Goal: Task Accomplishment & Management: Use online tool/utility

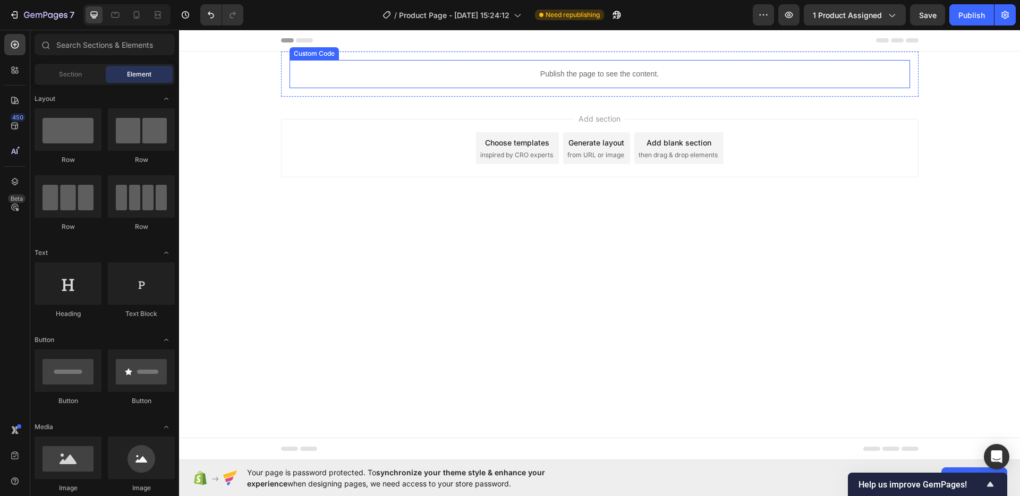
click at [645, 63] on div "Publish the page to see the content." at bounding box center [599, 74] width 620 height 28
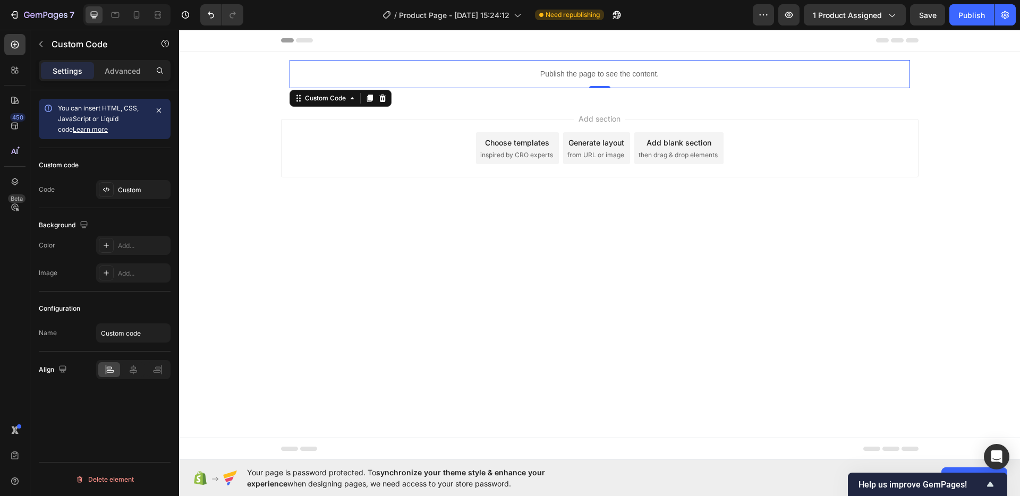
click at [645, 63] on div "Publish the page to see the content." at bounding box center [599, 74] width 620 height 28
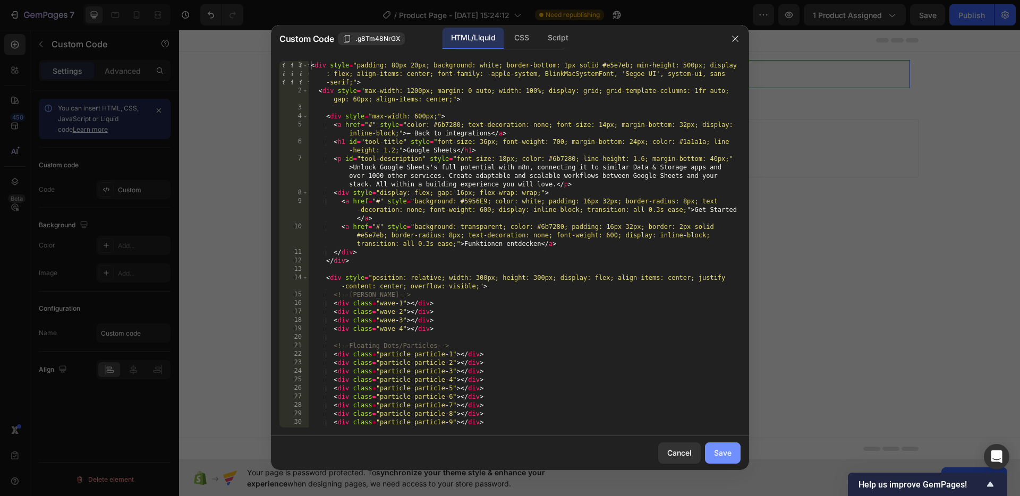
click at [730, 446] on button "Save" at bounding box center [723, 452] width 36 height 21
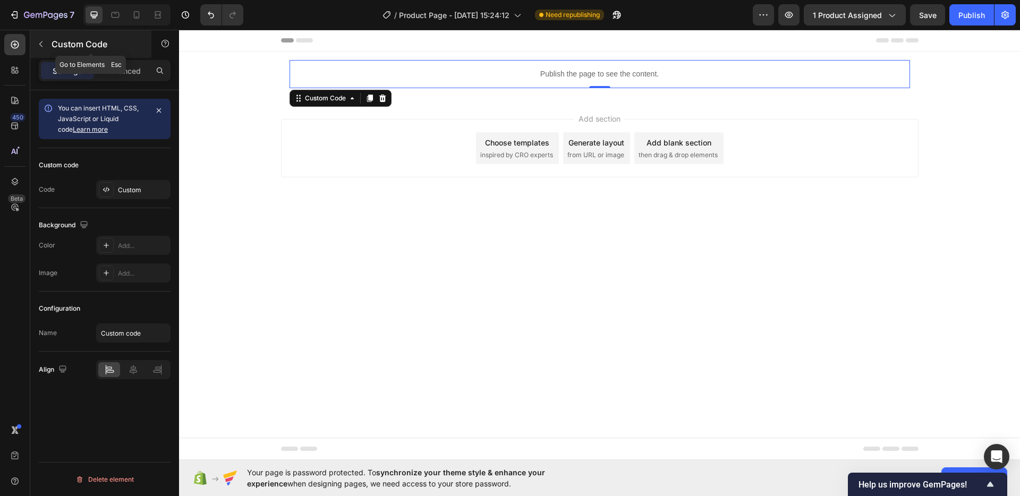
click at [40, 43] on icon "button" at bounding box center [40, 44] width 3 height 6
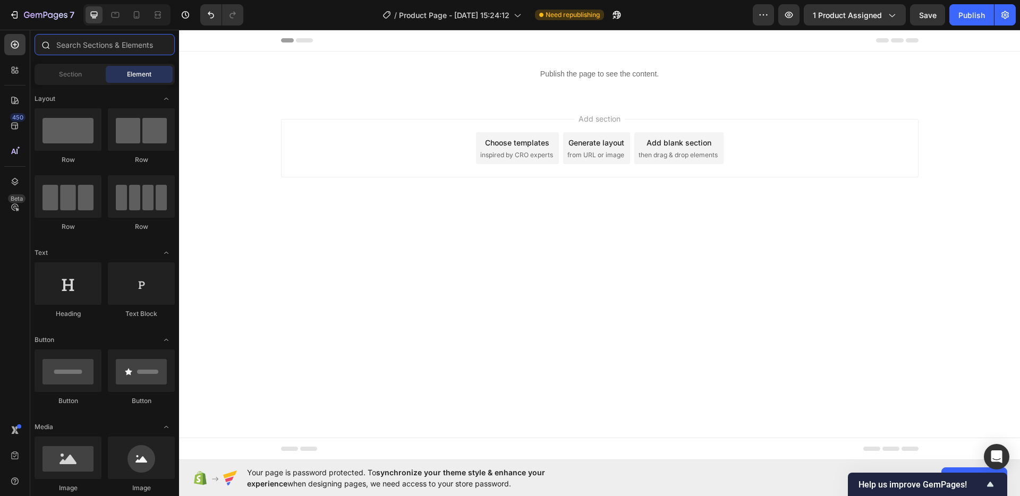
click at [86, 45] on input "text" at bounding box center [105, 44] width 140 height 21
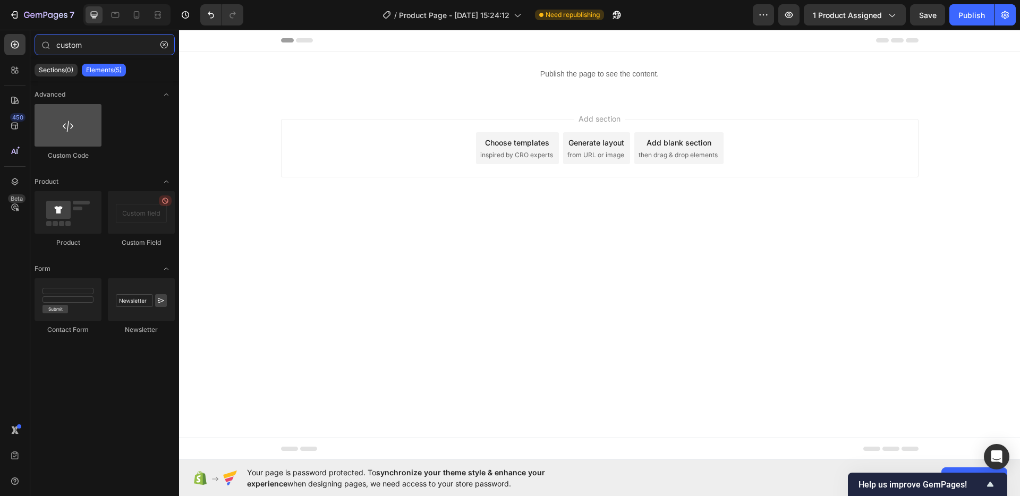
type input "custom"
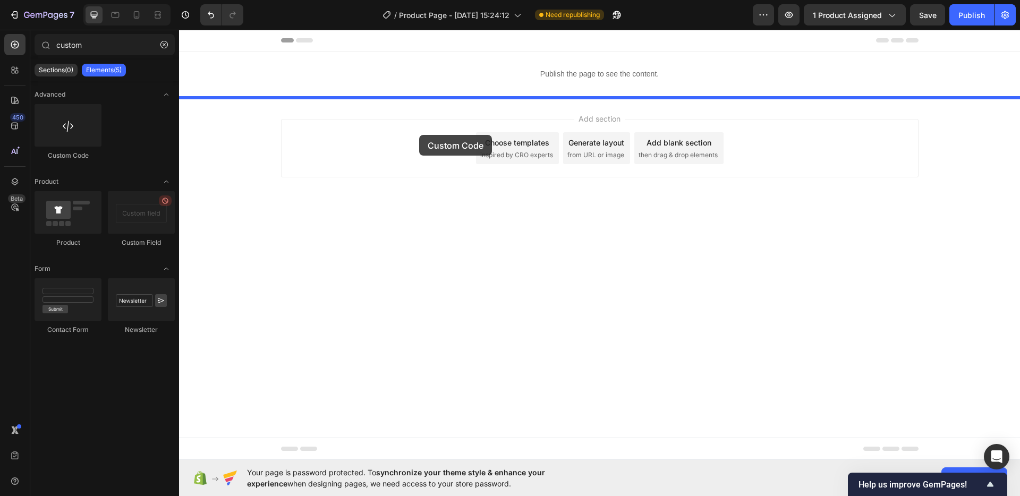
drag, startPoint x: 247, startPoint y: 158, endPoint x: 419, endPoint y: 135, distance: 173.7
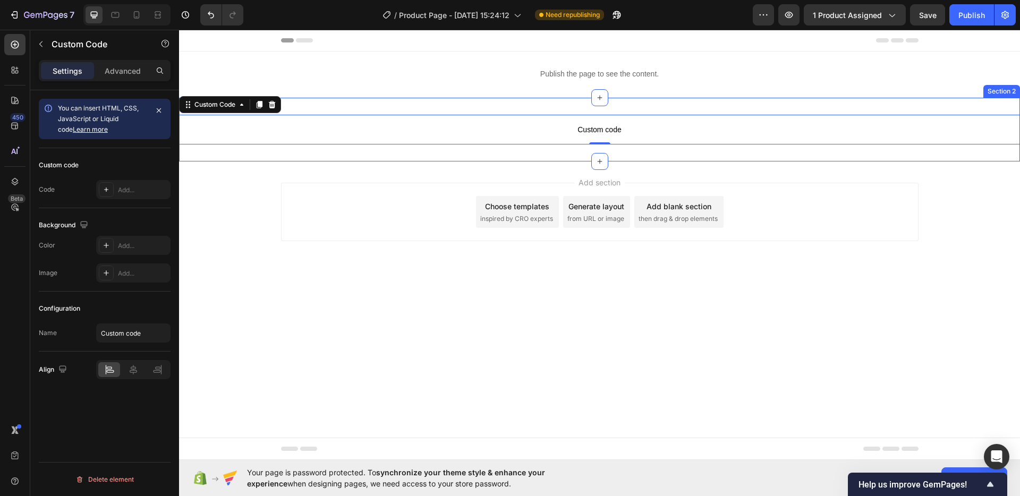
click at [503, 146] on div "Custom code Custom Code 0 Section 2" at bounding box center [599, 130] width 841 height 64
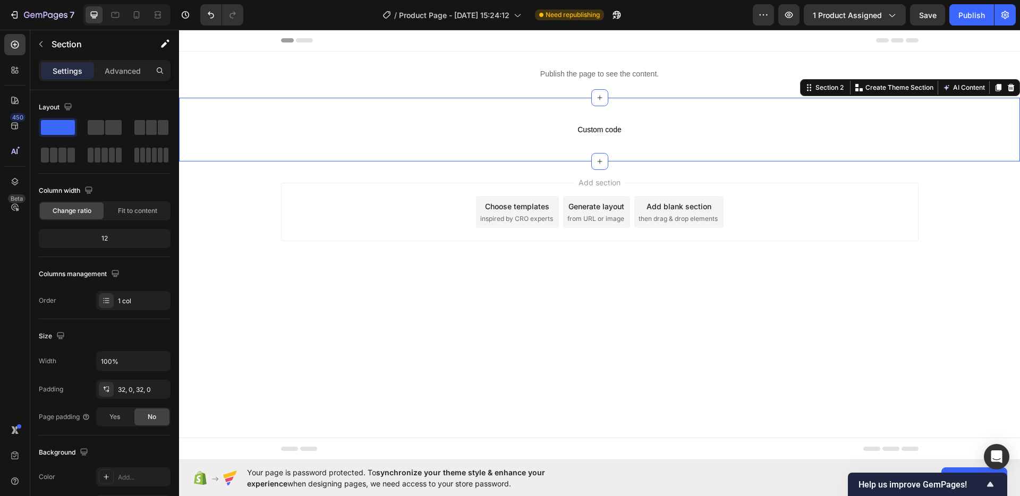
click at [503, 146] on div "Custom code Custom Code Section 2 You can create reusable sections Create Theme…" at bounding box center [599, 130] width 841 height 64
click at [503, 135] on span "Custom code" at bounding box center [599, 129] width 841 height 13
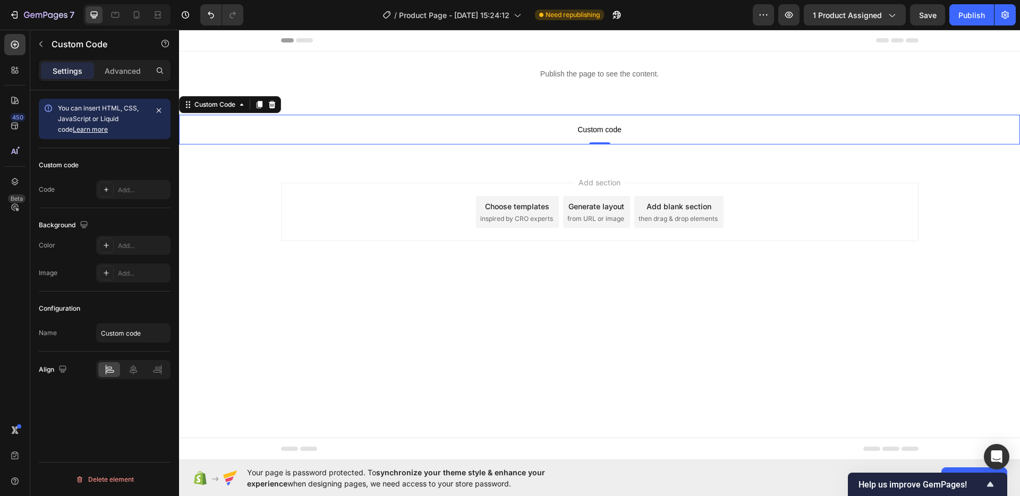
click at [503, 135] on span "Custom code" at bounding box center [599, 129] width 841 height 13
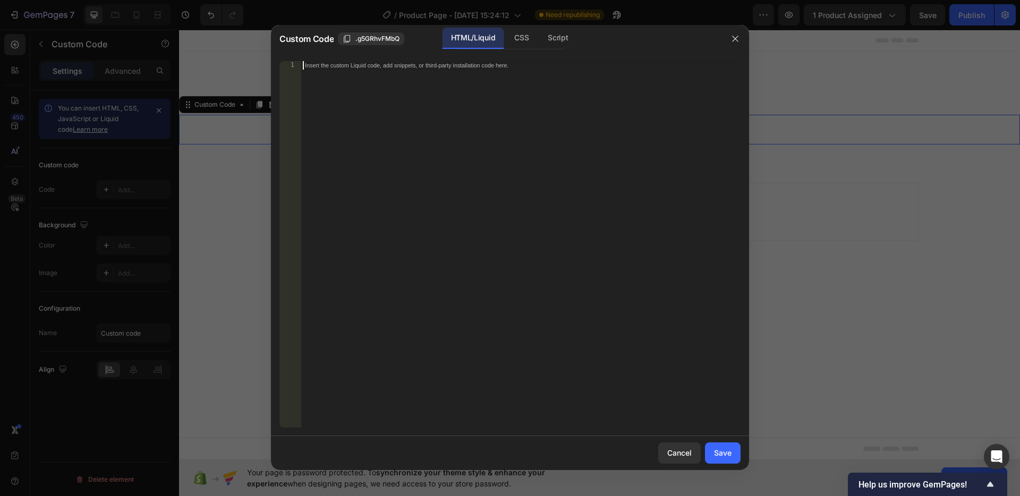
click at [503, 135] on div "Insert the custom Liquid code, add snippets, or third-party installation code h…" at bounding box center [521, 252] width 440 height 383
paste textarea "</script>"
type textarea "</script>"
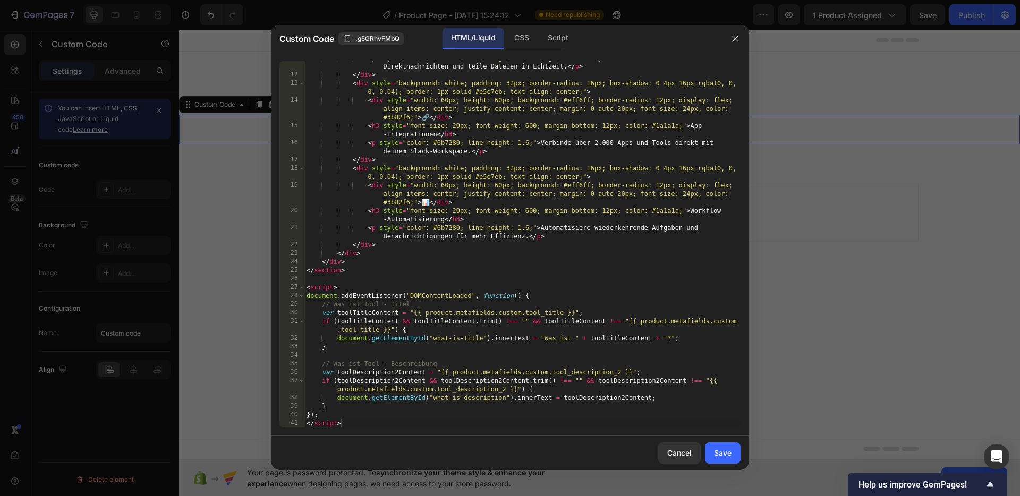
click at [713, 441] on div "Cancel Save" at bounding box center [510, 453] width 478 height 34
click at [727, 459] on button "Save" at bounding box center [723, 452] width 36 height 21
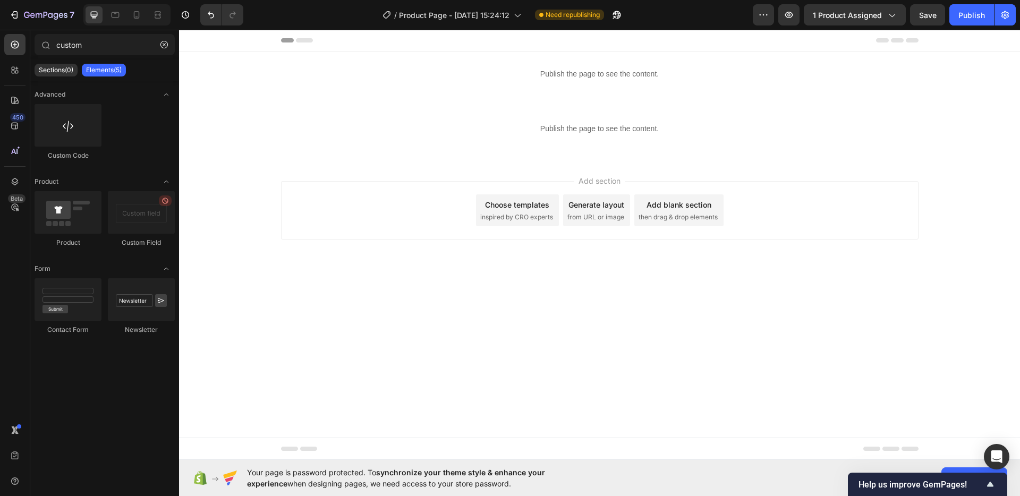
click at [797, 177] on div "Add section Choose templates inspired by CRO experts Generate layout from URL o…" at bounding box center [599, 225] width 841 height 131
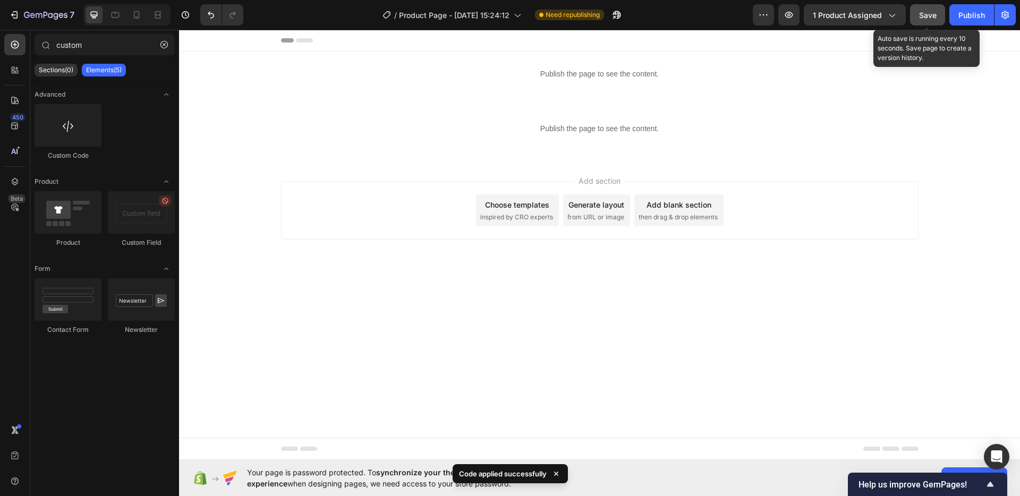
click at [927, 14] on span "Save" at bounding box center [928, 15] width 18 height 9
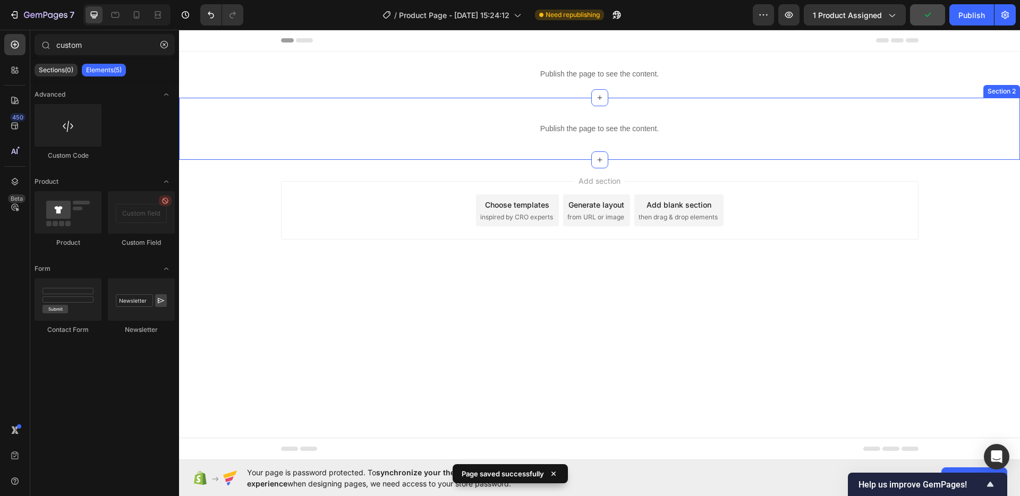
click at [718, 103] on div "Publish the page to see the content. Custom Code Section 2" at bounding box center [599, 129] width 841 height 62
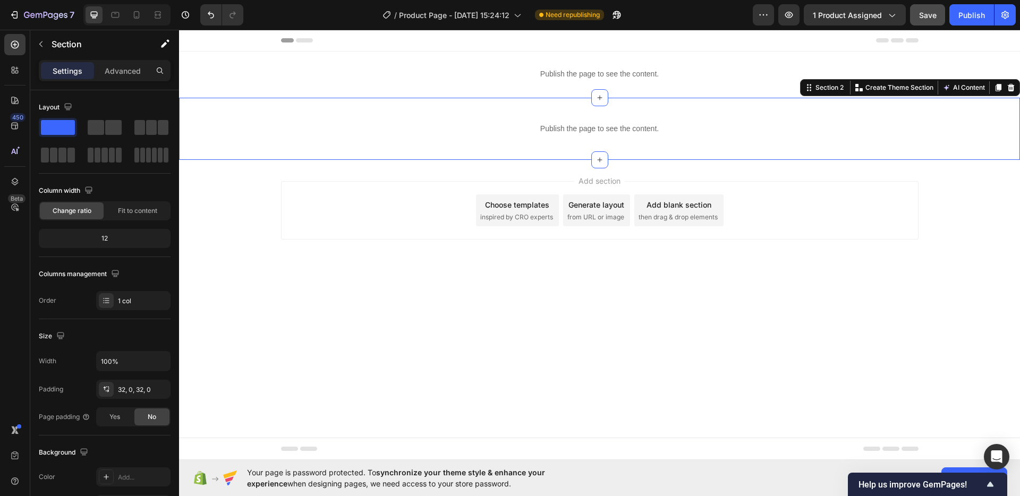
click at [685, 151] on div "Publish the page to see the content. Custom Code Section 2 You can create reusa…" at bounding box center [599, 129] width 841 height 62
click at [252, 71] on div "Publish the page to see the content. Custom Code Row" at bounding box center [599, 74] width 841 height 45
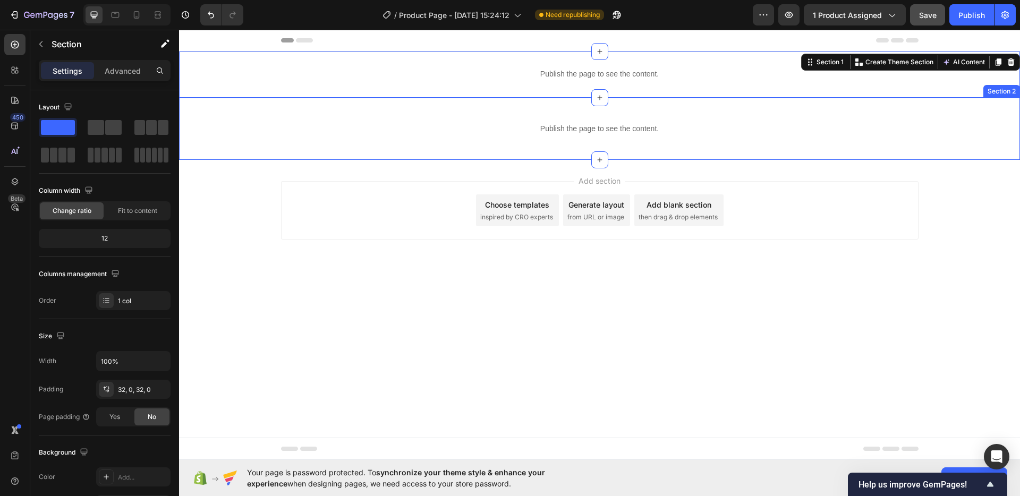
click at [293, 109] on div "Publish the page to see the content. Custom Code Section 2" at bounding box center [599, 129] width 841 height 62
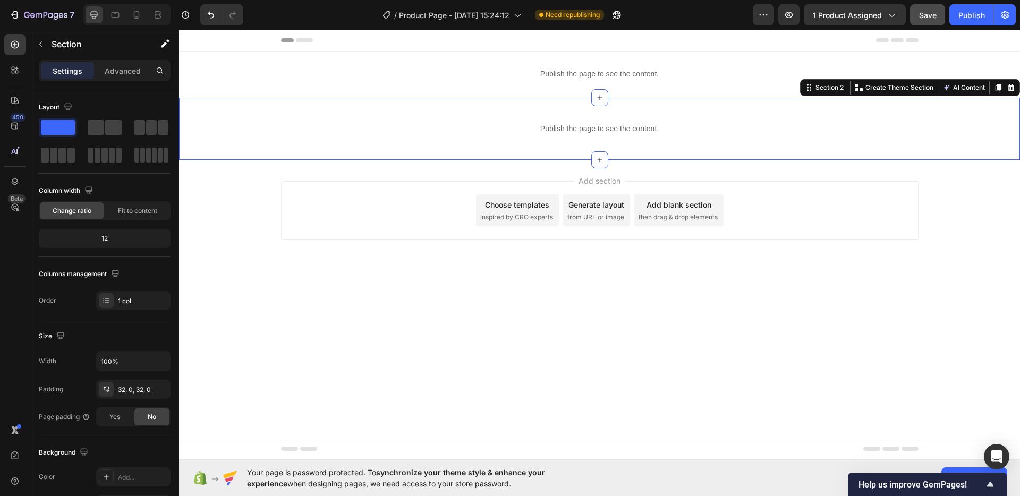
click at [335, 110] on div "Publish the page to see the content. Custom Code Section 2 You can create reusa…" at bounding box center [599, 129] width 841 height 62
click at [42, 36] on button "button" at bounding box center [40, 44] width 17 height 17
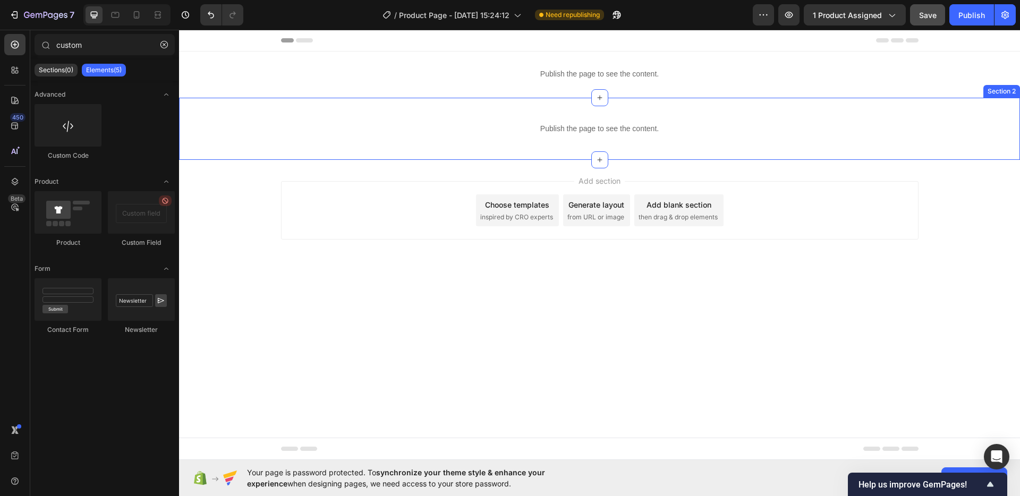
click at [403, 104] on div "Publish the page to see the content. Custom Code Section 2" at bounding box center [599, 129] width 841 height 62
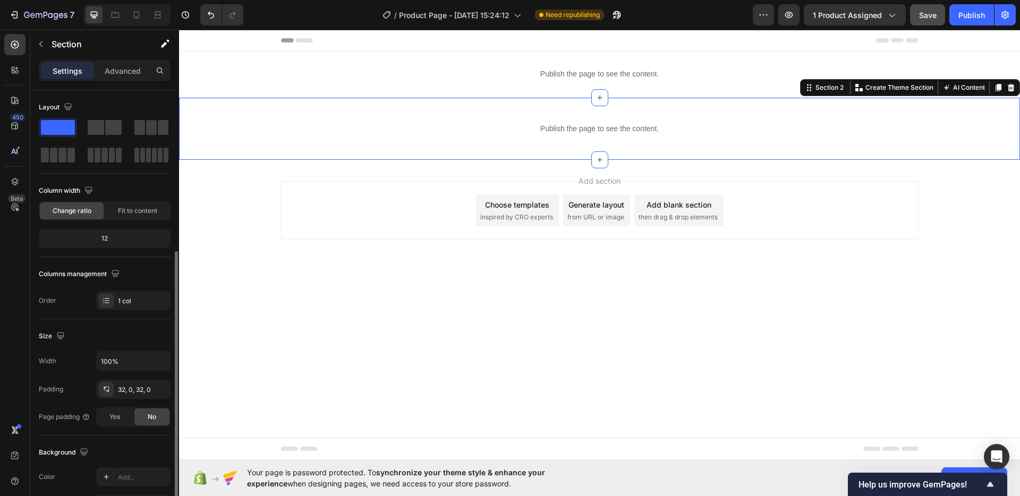
scroll to position [212, 0]
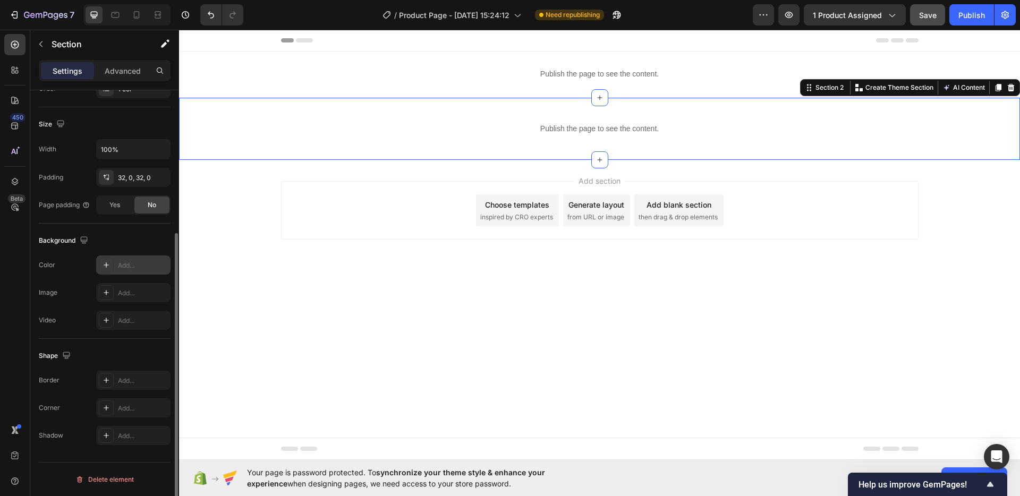
click at [103, 266] on icon at bounding box center [106, 265] width 8 height 8
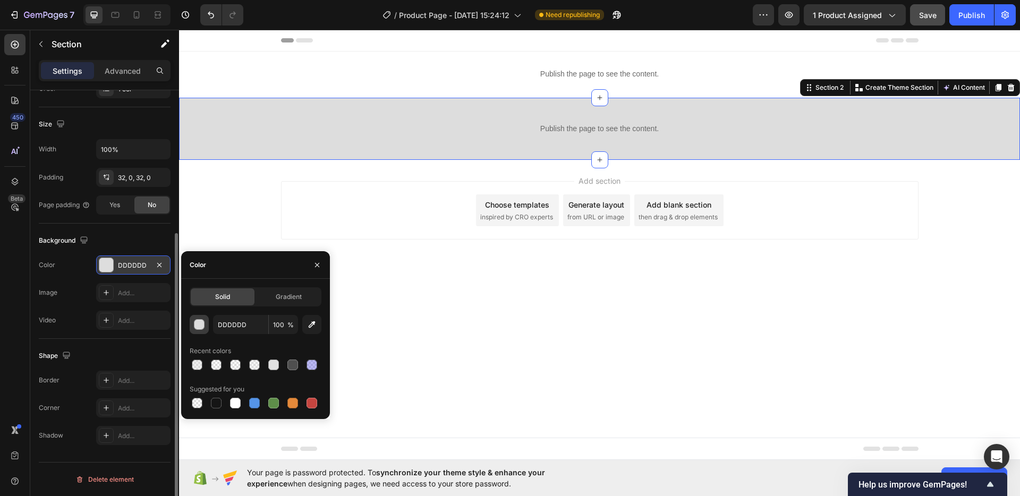
click at [201, 326] on div "button" at bounding box center [199, 325] width 11 height 11
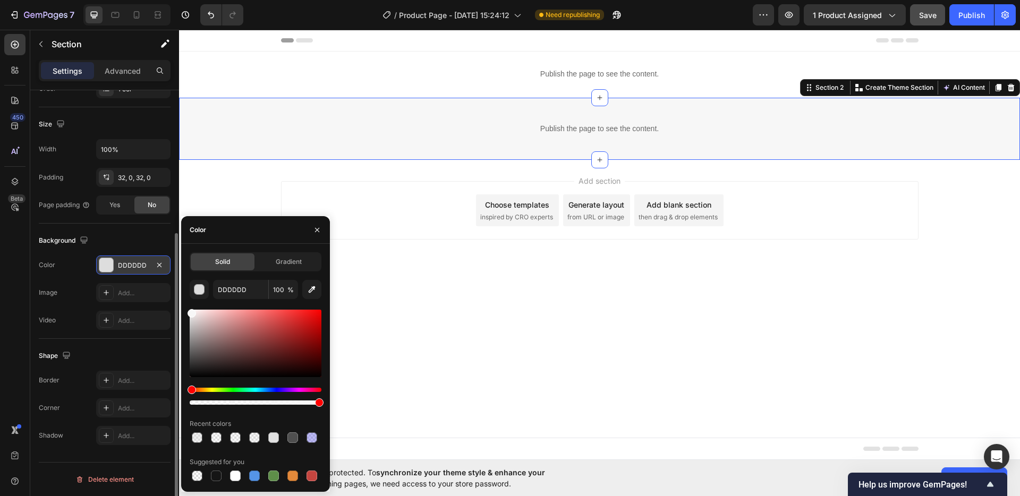
drag, startPoint x: 190, startPoint y: 323, endPoint x: 189, endPoint y: 311, distance: 11.7
click at [189, 311] on div at bounding box center [191, 313] width 8 height 8
type input "F7F7F7"
click at [318, 226] on icon "button" at bounding box center [317, 230] width 8 height 8
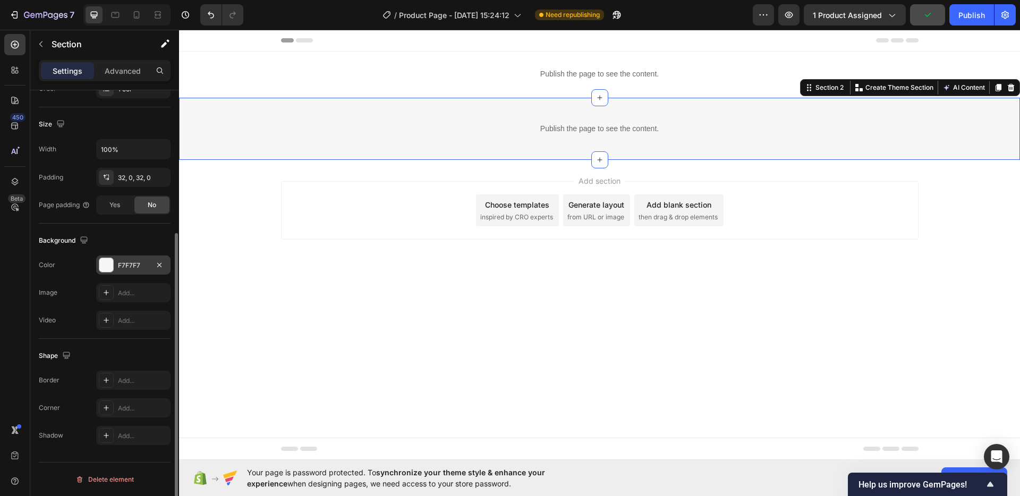
click at [391, 187] on div "Add section Choose templates inspired by CRO experts Generate layout from URL o…" at bounding box center [599, 210] width 637 height 58
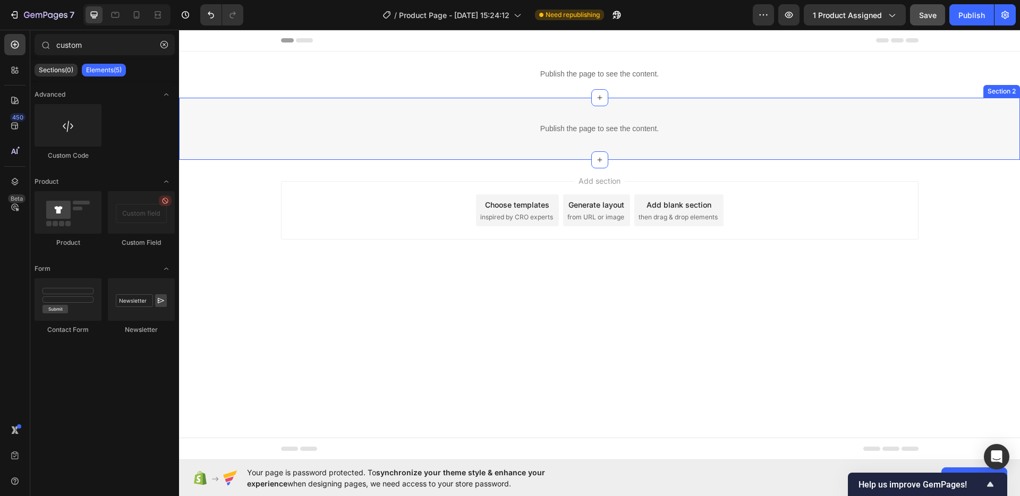
click at [999, 108] on div "Publish the page to see the content. Custom Code Section 2" at bounding box center [599, 129] width 841 height 62
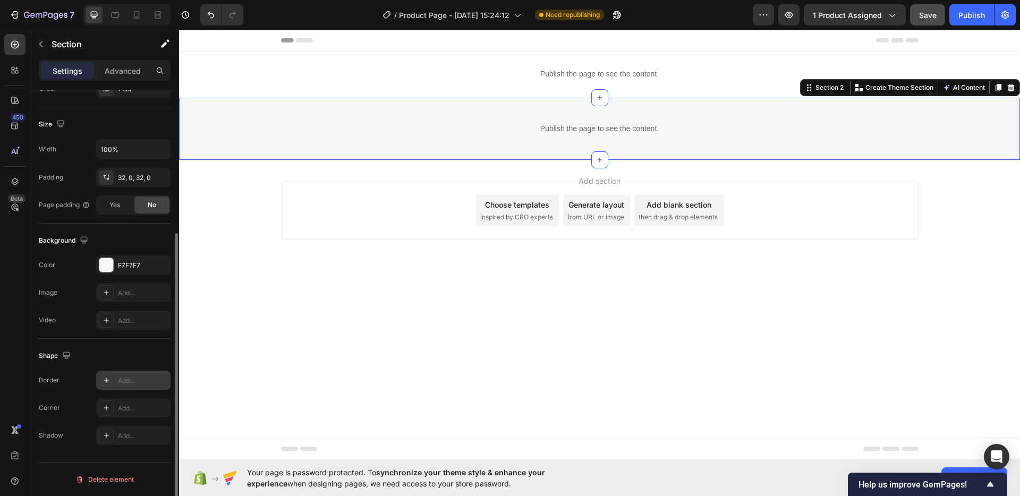
click at [109, 379] on icon at bounding box center [106, 380] width 8 height 8
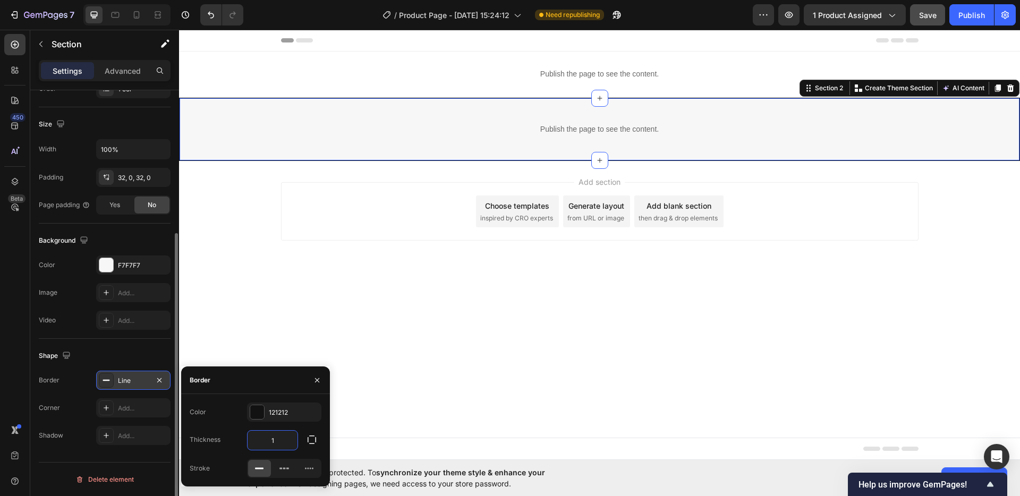
click at [273, 440] on input "1" at bounding box center [272, 440] width 50 height 19
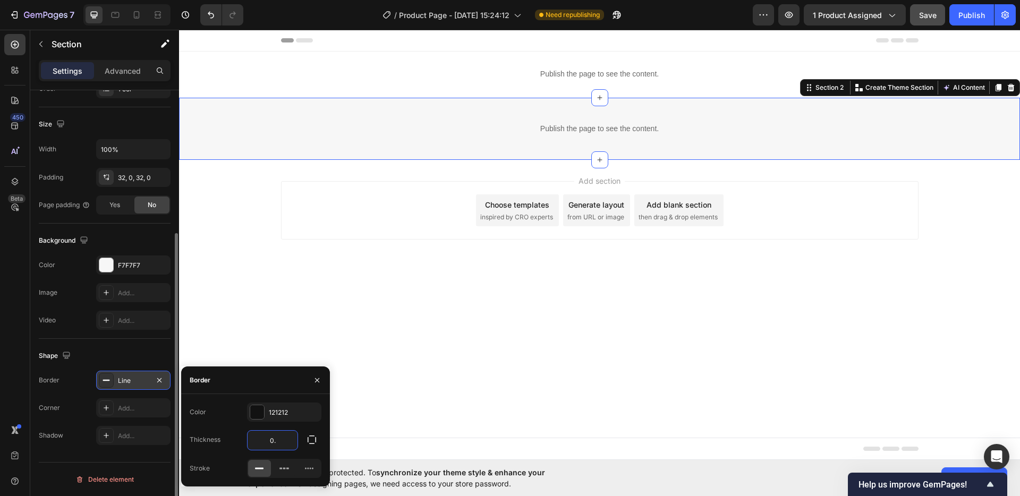
type input "0.5"
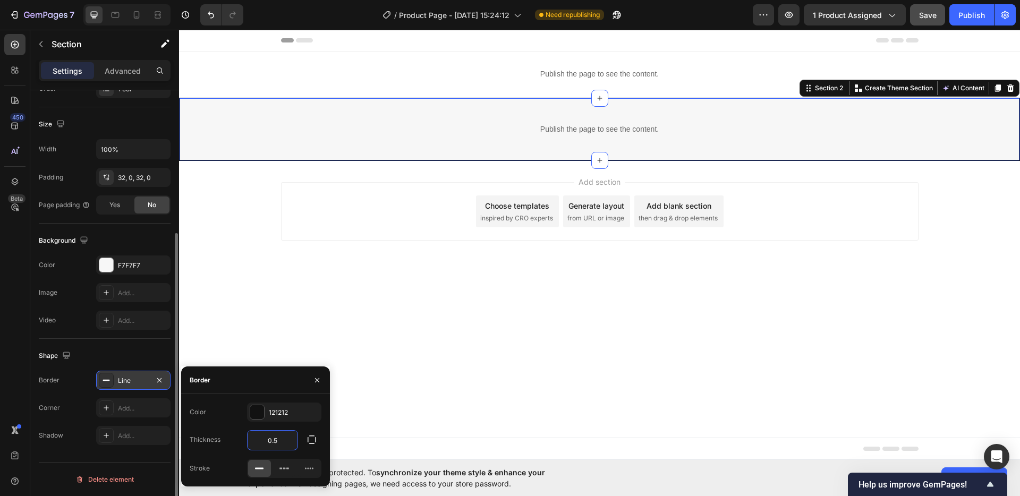
click at [352, 371] on body "Header Publish the page to see the content. Custom Code Row Section 1 Publish t…" at bounding box center [599, 245] width 841 height 430
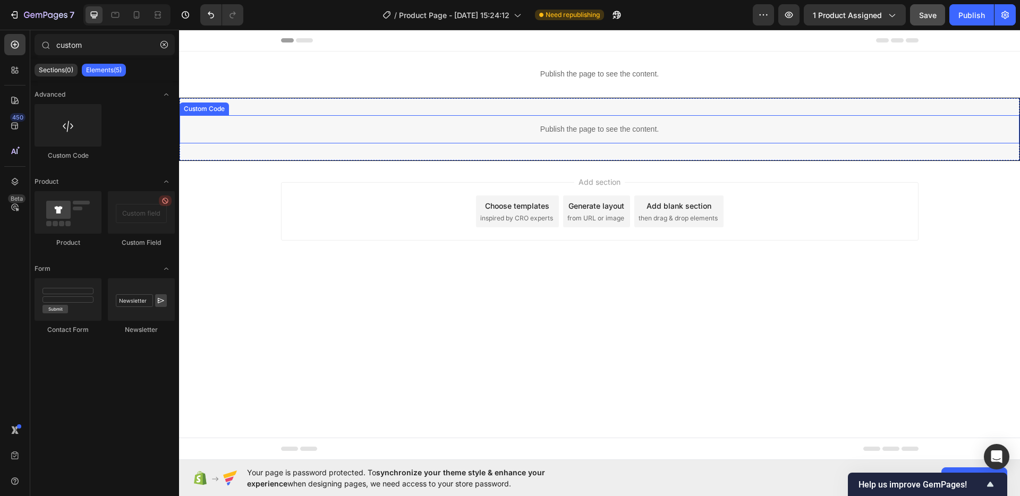
click at [293, 143] on div "Publish the page to see the content." at bounding box center [600, 129] width 840 height 28
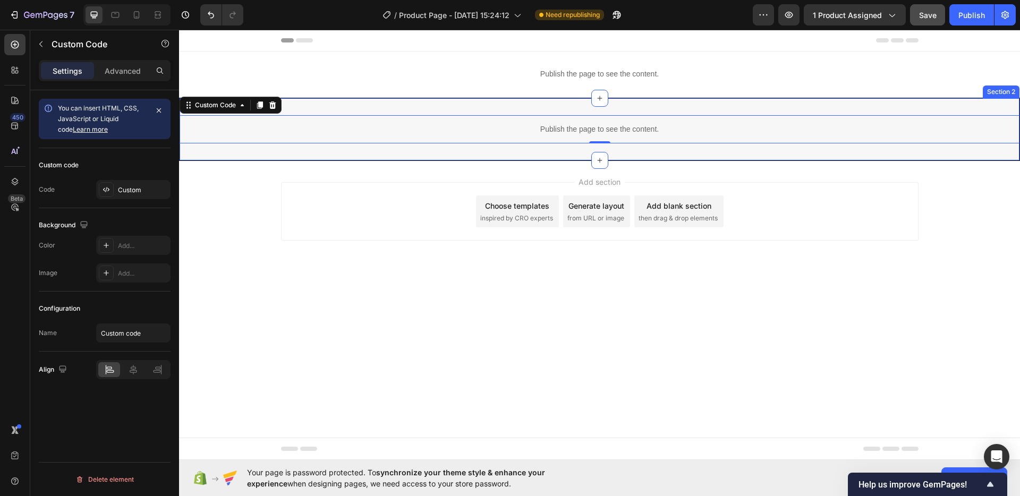
click at [295, 150] on div "Publish the page to see the content. Custom Code 0 Section 2" at bounding box center [599, 129] width 841 height 63
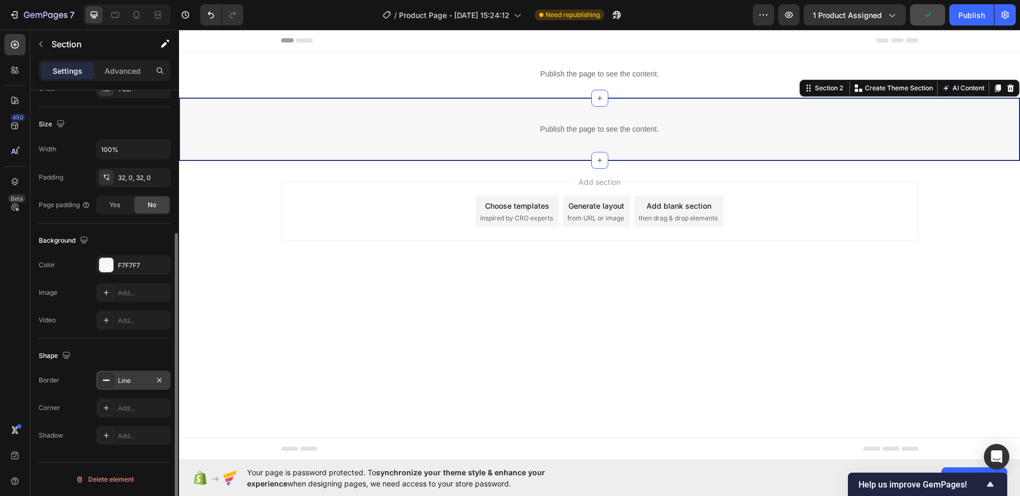
click at [106, 379] on icon at bounding box center [106, 380] width 8 height 8
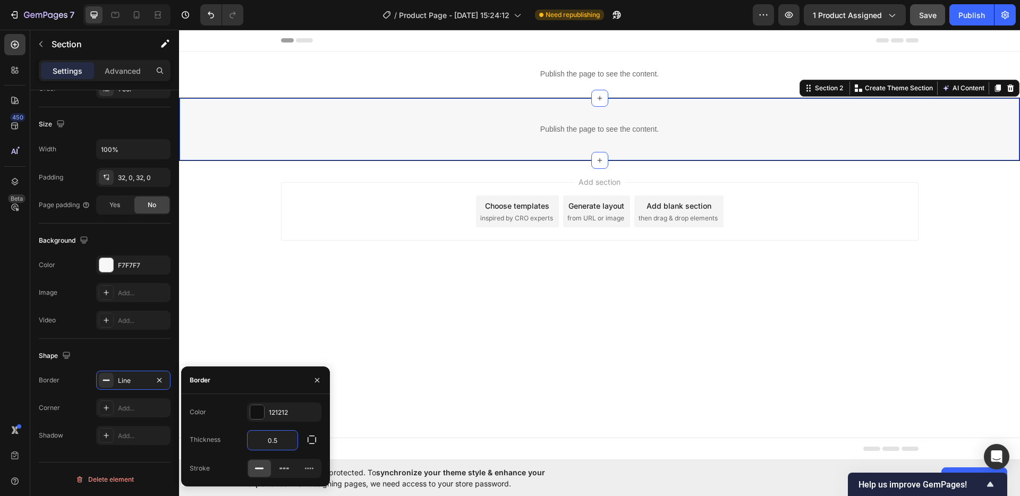
click at [282, 441] on input "0.5" at bounding box center [272, 440] width 50 height 19
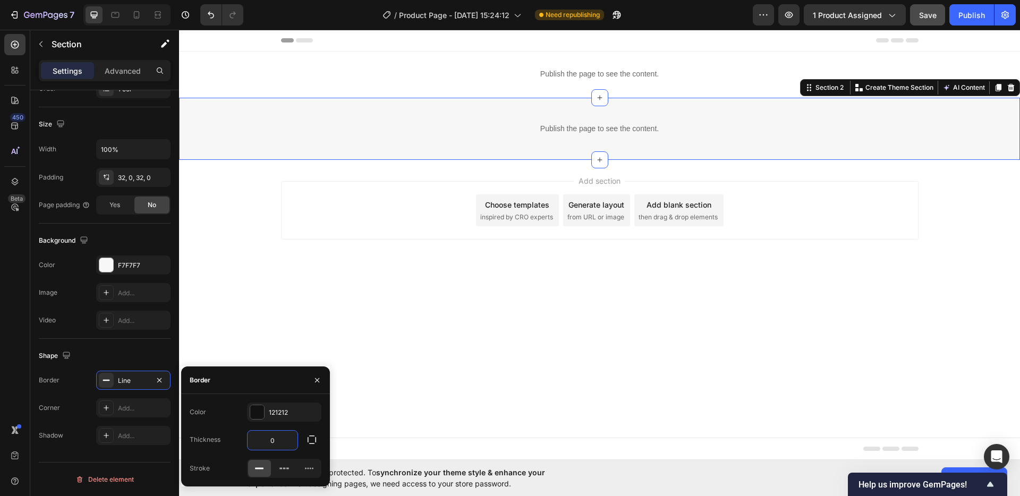
type input "1"
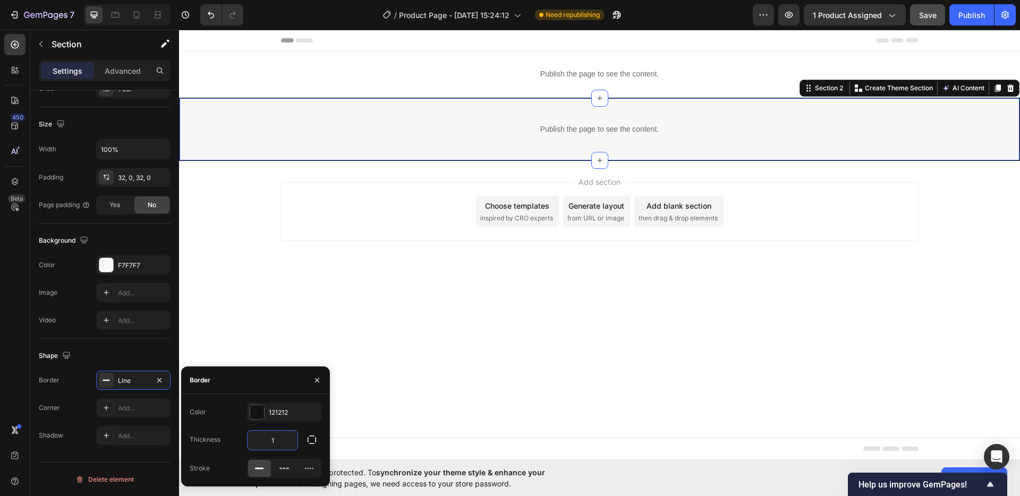
click at [402, 265] on div "Add section Choose templates inspired by CRO experts Generate layout from URL o…" at bounding box center [599, 226] width 841 height 131
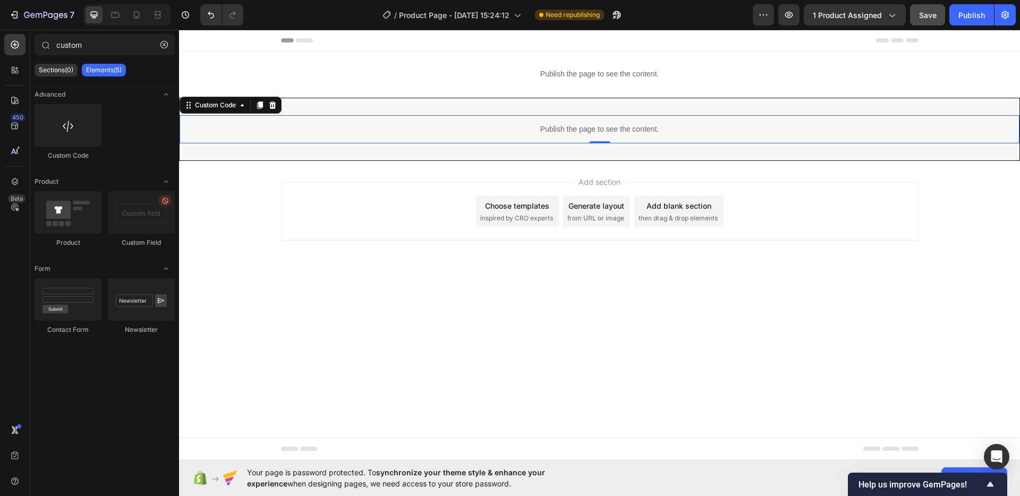
click at [304, 128] on p "Publish the page to see the content." at bounding box center [600, 129] width 840 height 11
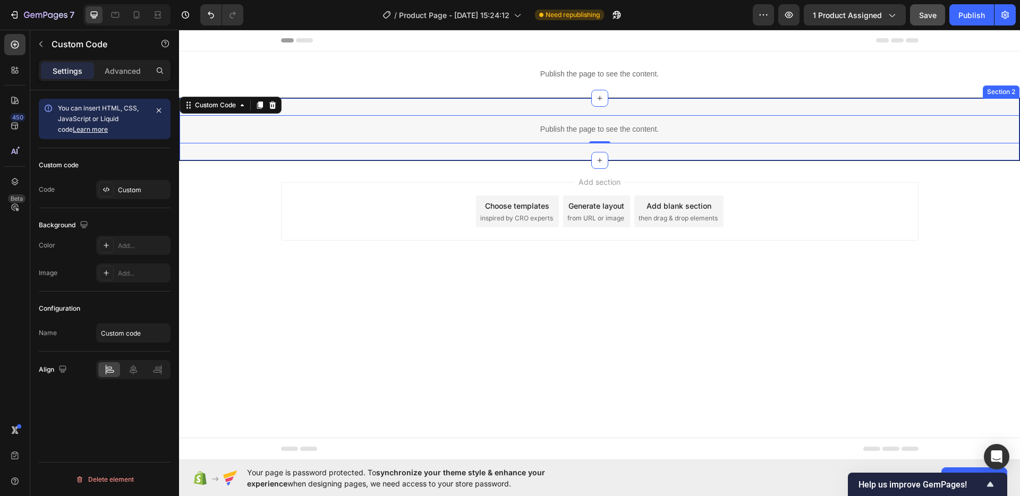
click at [304, 147] on div "Publish the page to see the content. Custom Code 0 Section 2" at bounding box center [599, 129] width 841 height 63
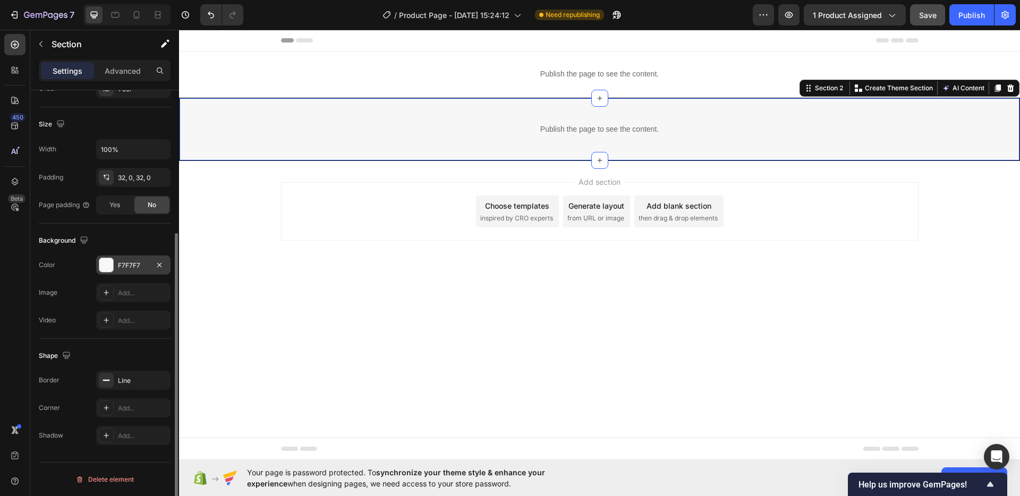
click at [118, 265] on div "F7F7F7" at bounding box center [133, 266] width 31 height 10
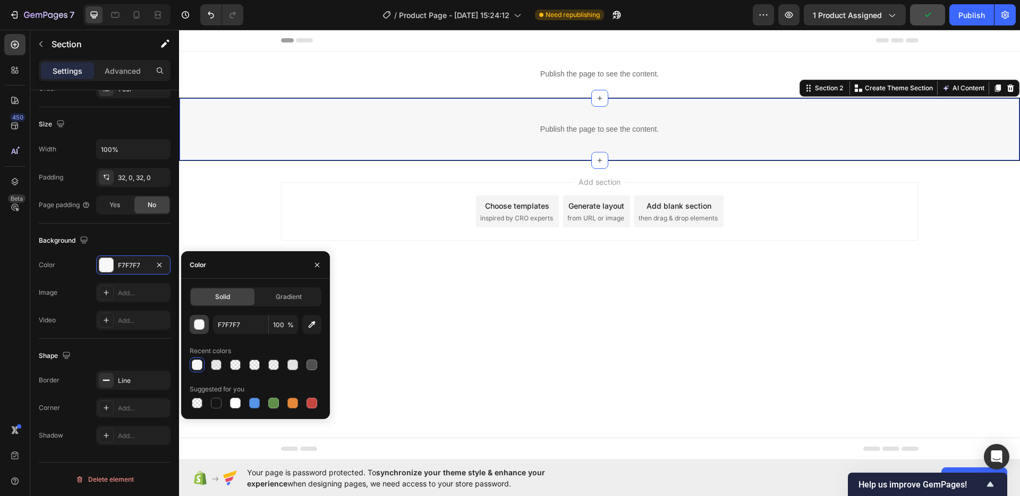
click at [200, 328] on div "button" at bounding box center [199, 325] width 11 height 11
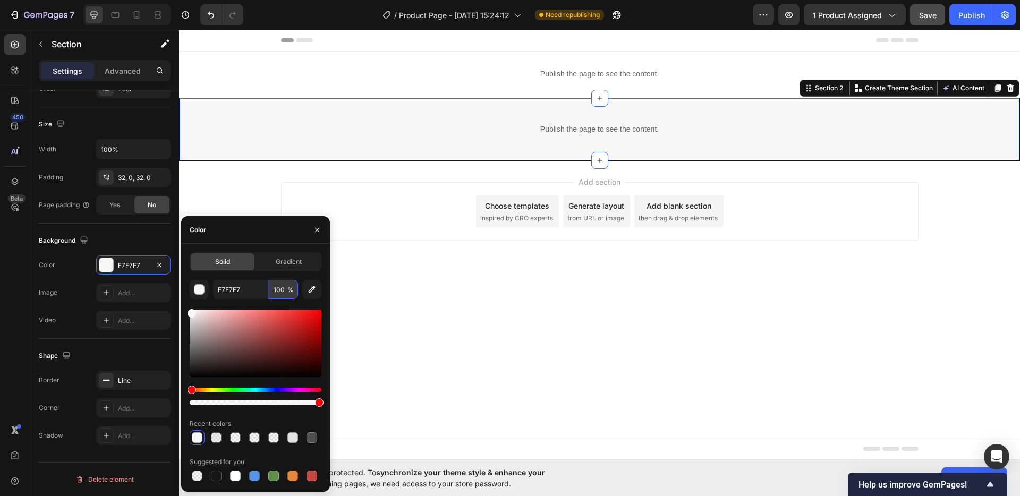
click at [280, 294] on input "100" at bounding box center [283, 289] width 29 height 19
type input "60"
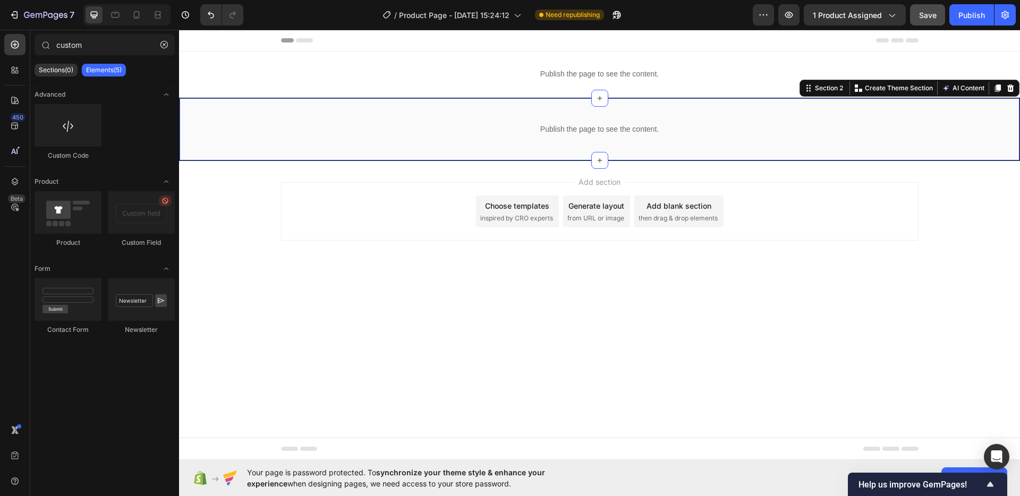
click at [473, 177] on div "Add section Choose templates inspired by CRO experts Generate layout from URL o…" at bounding box center [599, 226] width 841 height 131
click at [308, 108] on div "Publish the page to see the content. Custom Code Section 2" at bounding box center [599, 129] width 841 height 63
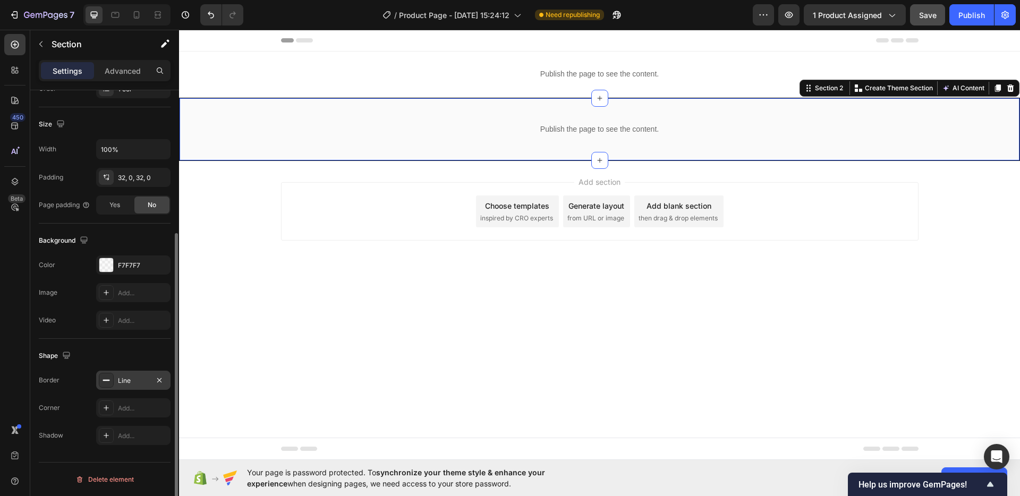
click at [109, 382] on icon at bounding box center [106, 380] width 8 height 8
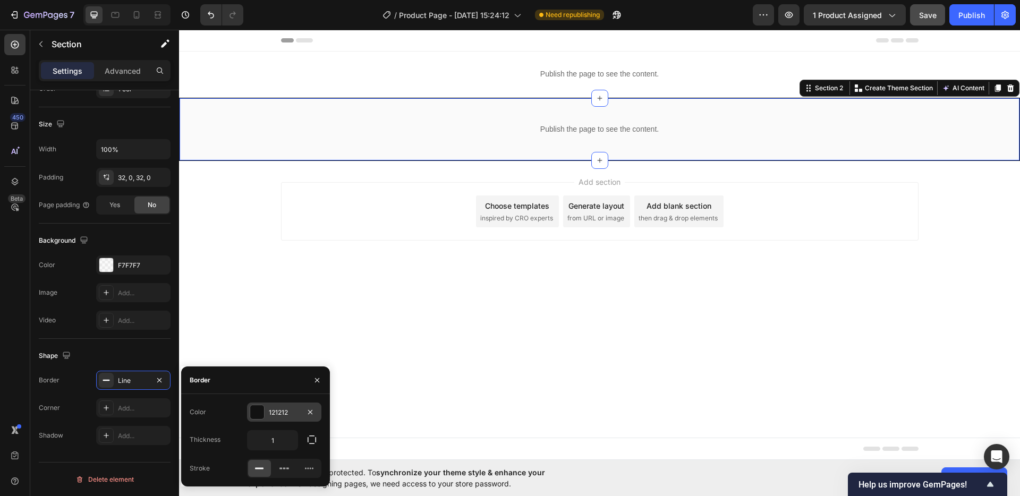
click at [253, 409] on div at bounding box center [257, 412] width 14 height 14
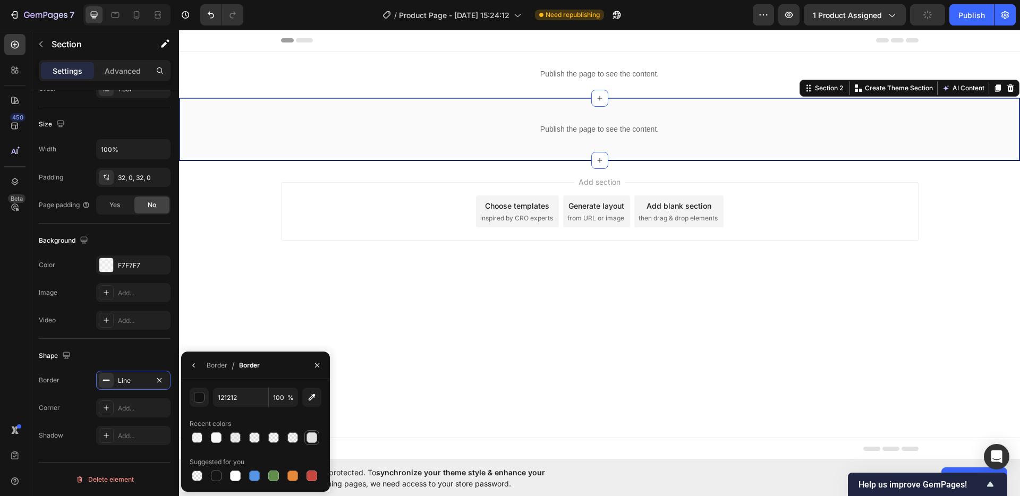
click at [313, 442] on div at bounding box center [311, 437] width 11 height 11
type input "E2E2E2"
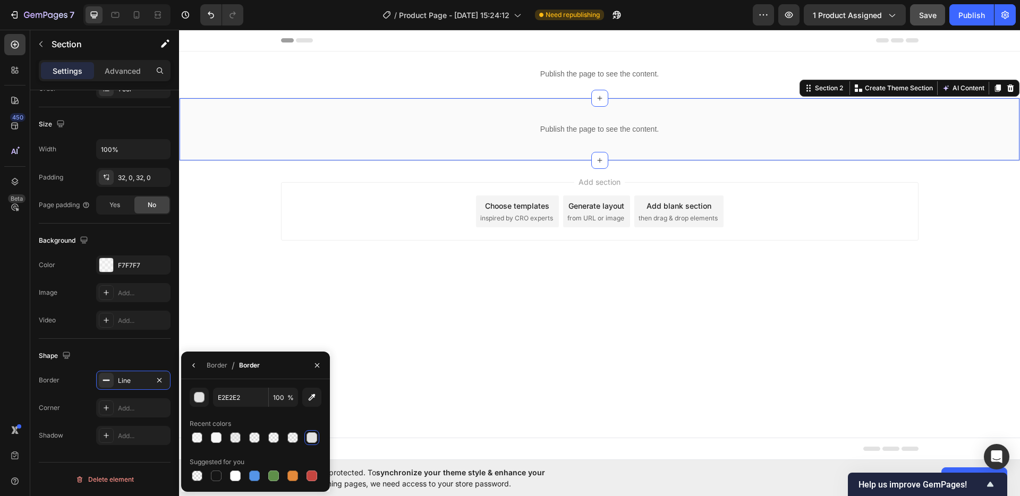
click at [418, 198] on div "Add section Choose templates inspired by CRO experts Generate layout from URL o…" at bounding box center [599, 211] width 637 height 58
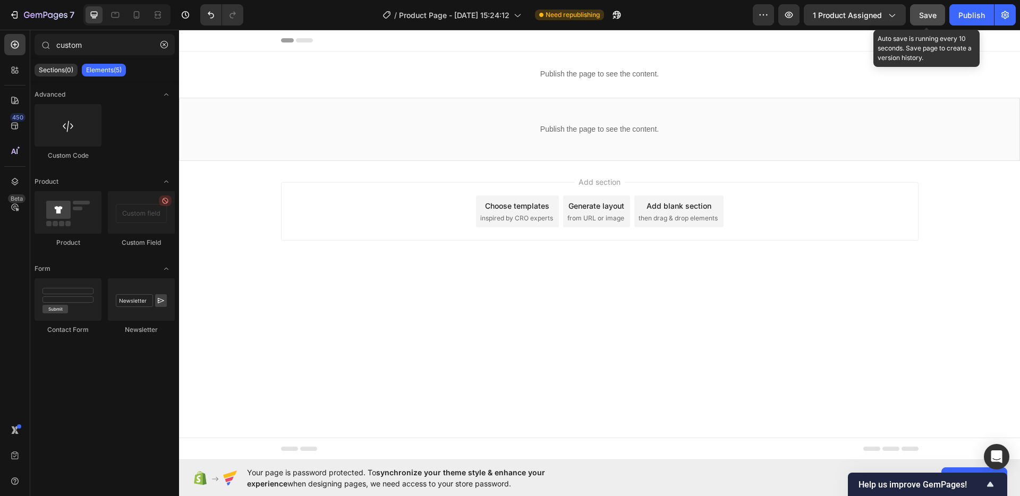
click at [929, 15] on span "Save" at bounding box center [928, 15] width 18 height 9
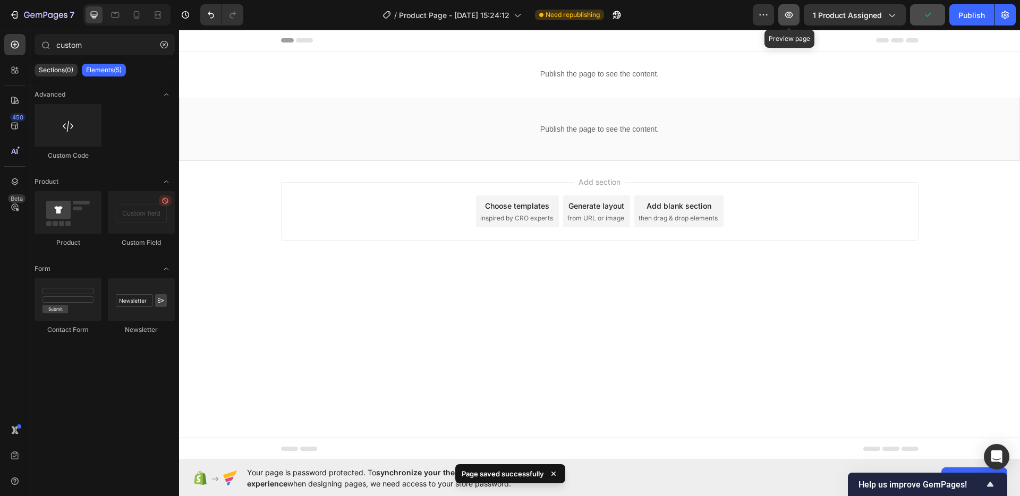
click at [789, 16] on icon "button" at bounding box center [788, 15] width 11 height 11
click at [621, 403] on body "Header Publish the page to see the content. Custom Code Row Section 1 Publish t…" at bounding box center [599, 245] width 841 height 430
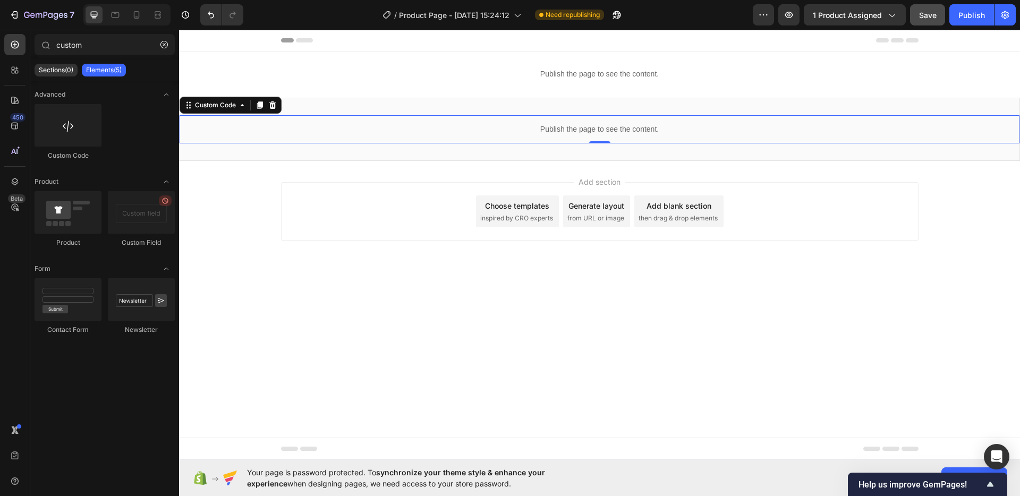
click at [581, 121] on div "Publish the page to see the content." at bounding box center [600, 129] width 840 height 28
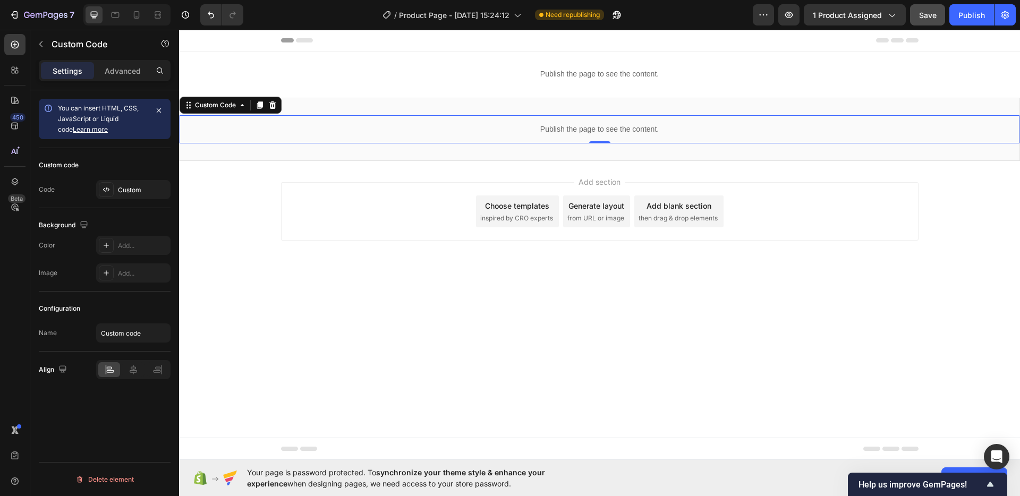
click at [581, 121] on div "Publish the page to see the content." at bounding box center [600, 129] width 840 height 28
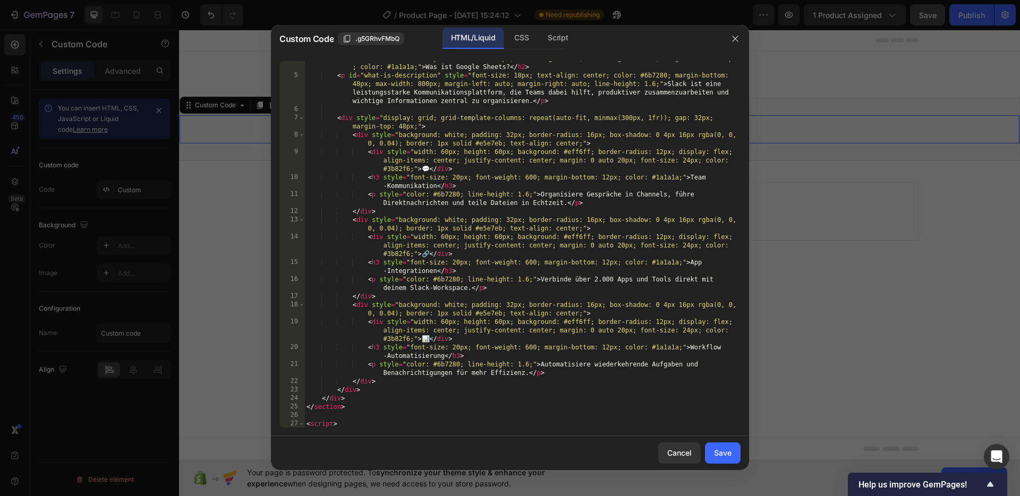
scroll to position [169, 0]
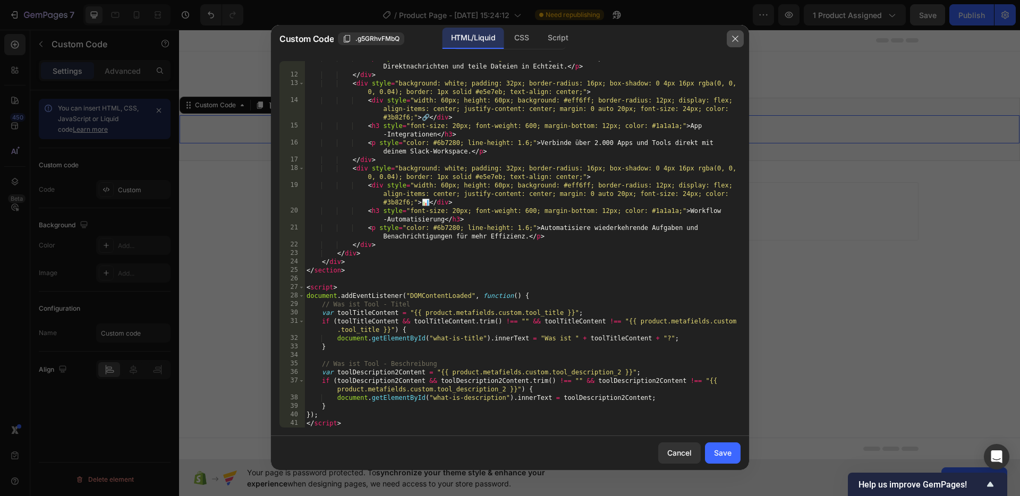
click at [736, 38] on icon "button" at bounding box center [735, 39] width 8 height 8
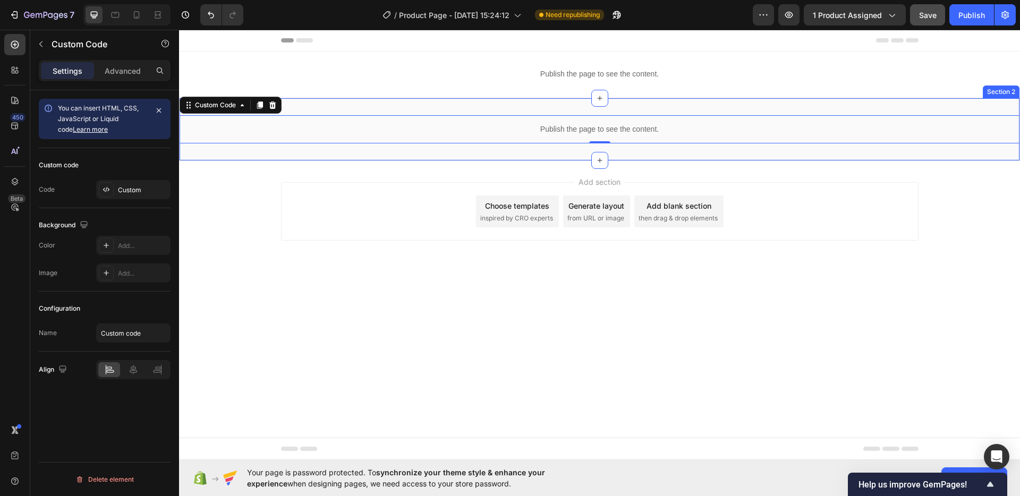
click at [602, 86] on div "Publish the page to see the content. Custom Code" at bounding box center [599, 74] width 620 height 28
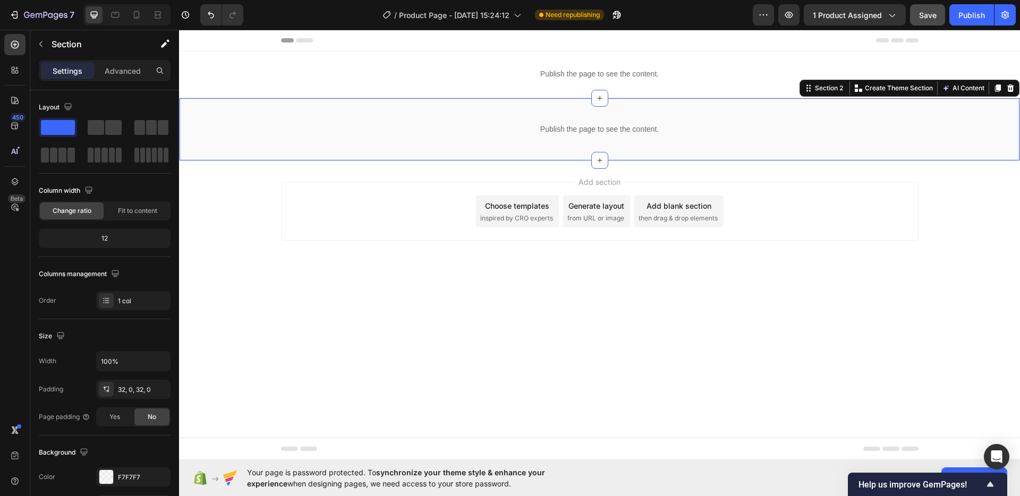
click at [535, 111] on div "Publish the page to see the content. Custom Code Section 2 You can create reusa…" at bounding box center [599, 129] width 841 height 63
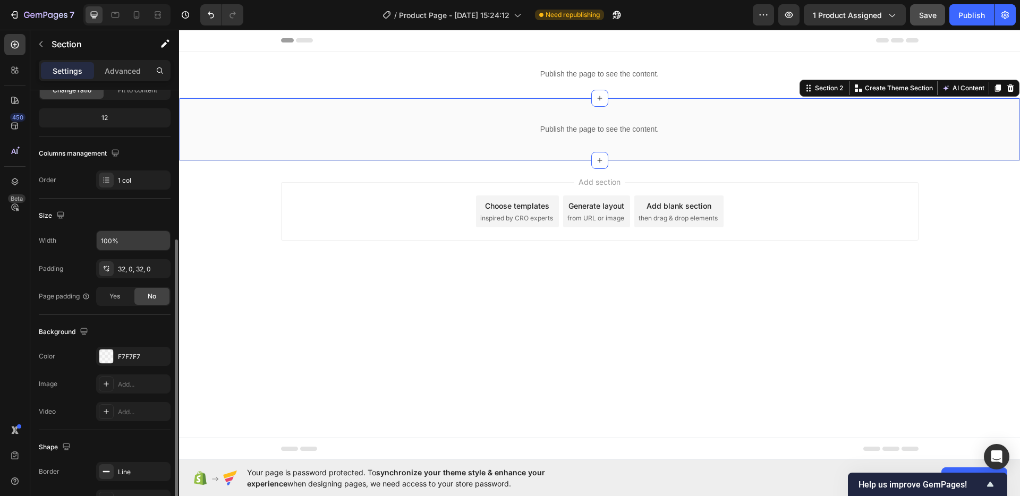
scroll to position [212, 0]
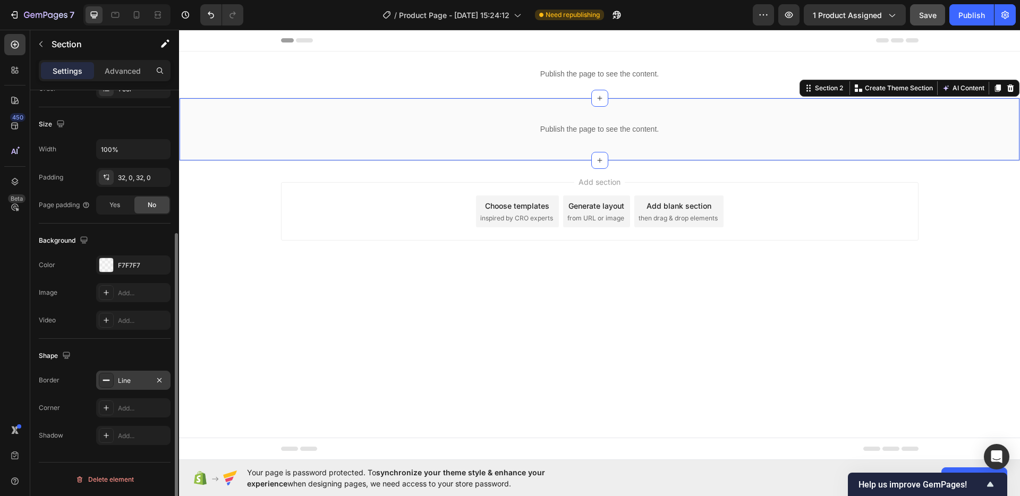
click at [108, 382] on icon at bounding box center [106, 380] width 8 height 8
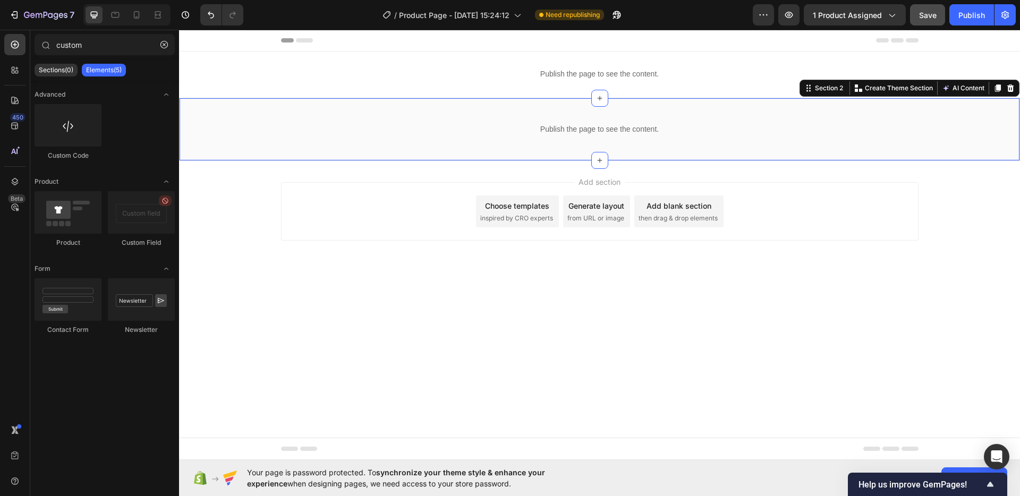
click at [310, 283] on div "Add section Choose templates inspired by CRO experts Generate layout from URL o…" at bounding box center [599, 226] width 841 height 131
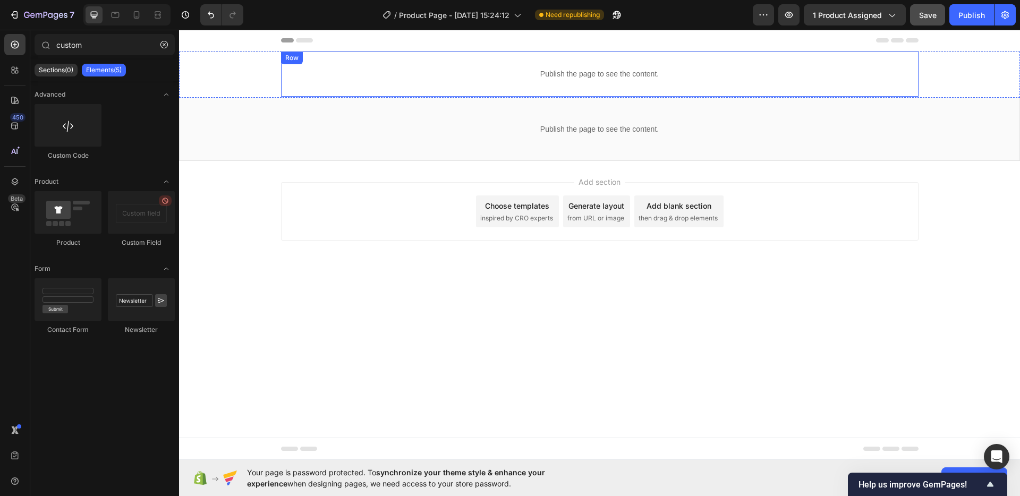
click at [518, 70] on p "Publish the page to see the content." at bounding box center [599, 74] width 620 height 11
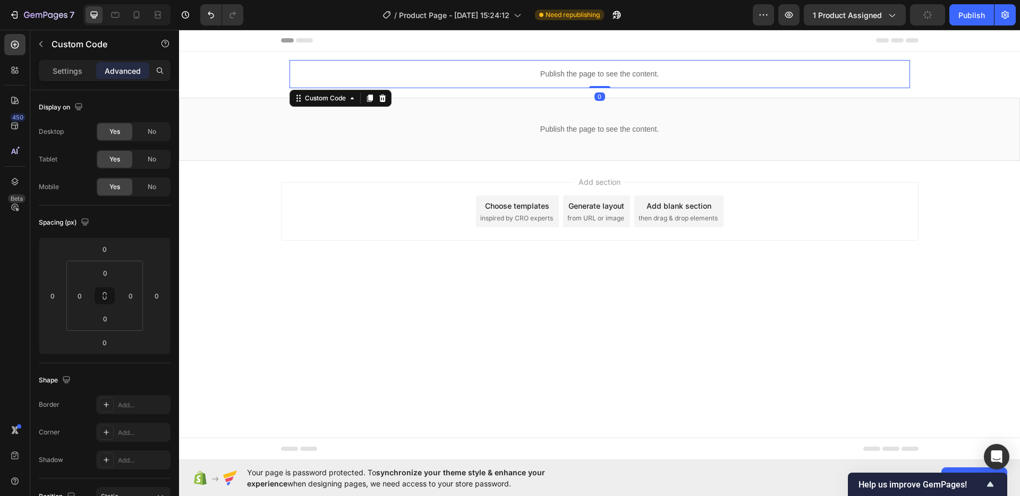
click at [518, 70] on p "Publish the page to see the content." at bounding box center [599, 74] width 620 height 11
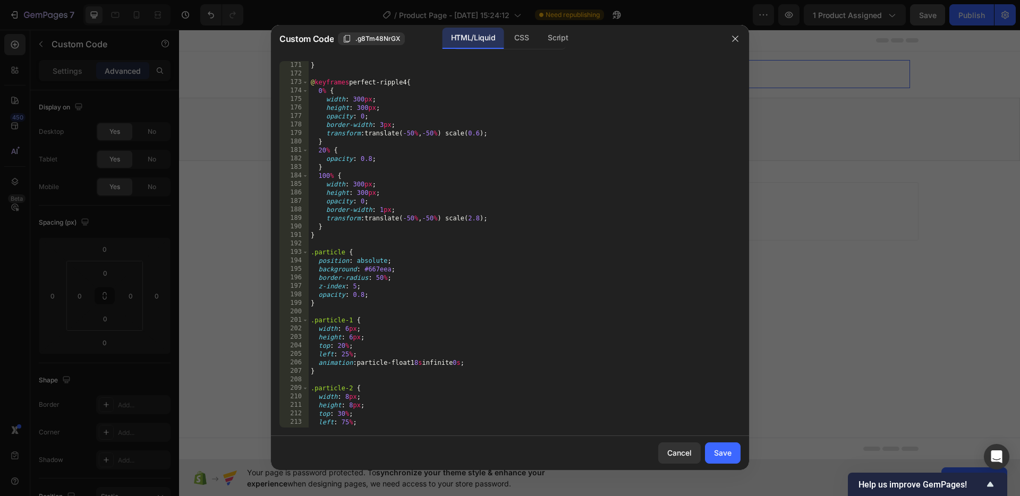
scroll to position [1580, 0]
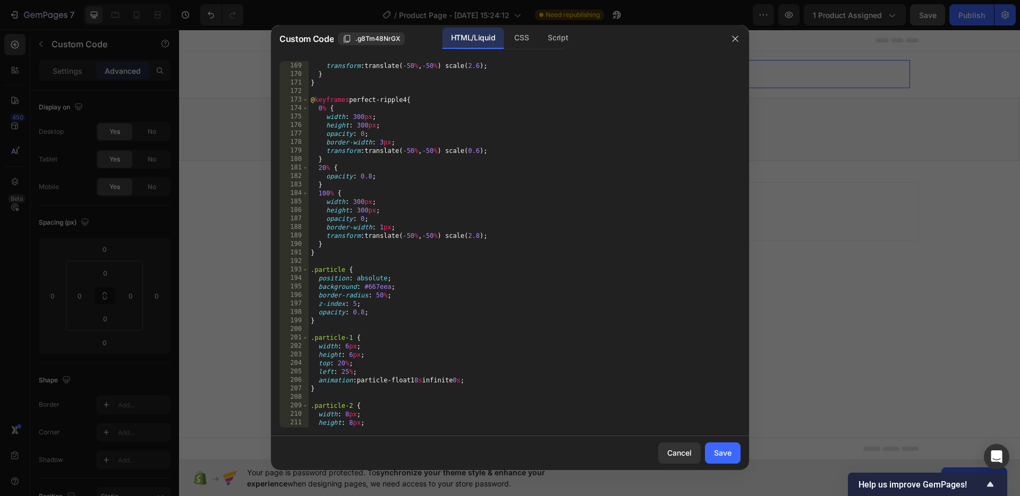
type textarea "border-radius: 50%;"
click at [465, 291] on div "border-width : 1 px ; transform : translate( -50 % , -50 % ) scale( 2.6 ) ; } }…" at bounding box center [525, 244] width 432 height 383
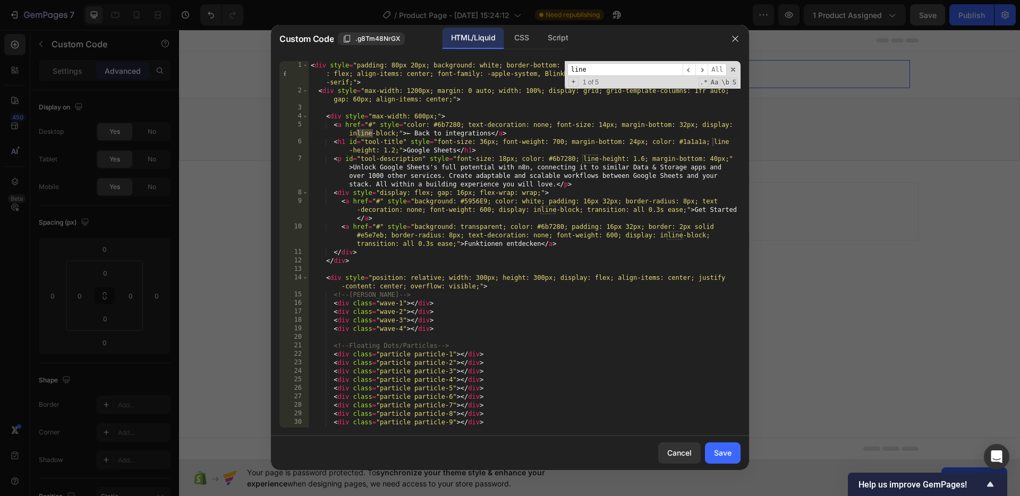
scroll to position [0, 0]
type input "line"
click at [731, 66] on span at bounding box center [732, 69] width 7 height 7
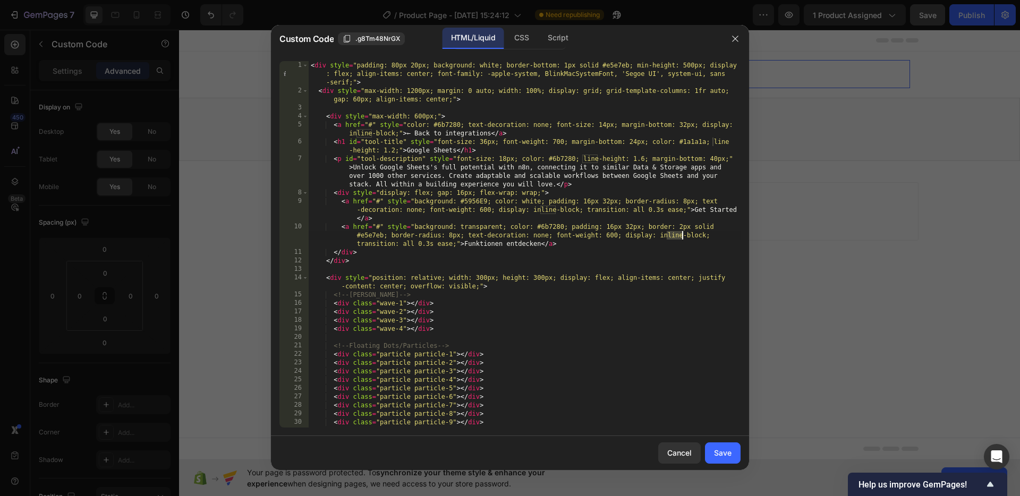
click at [594, 279] on div "< div style = "padding: 80px 20px; background: white; border-bottom: 1px solid …" at bounding box center [525, 261] width 432 height 400
click at [309, 63] on div "< div style = "padding: 80px 20px; background: white; border-bottom: 1px solid …" at bounding box center [525, 261] width 432 height 400
type textarea "} </style>"
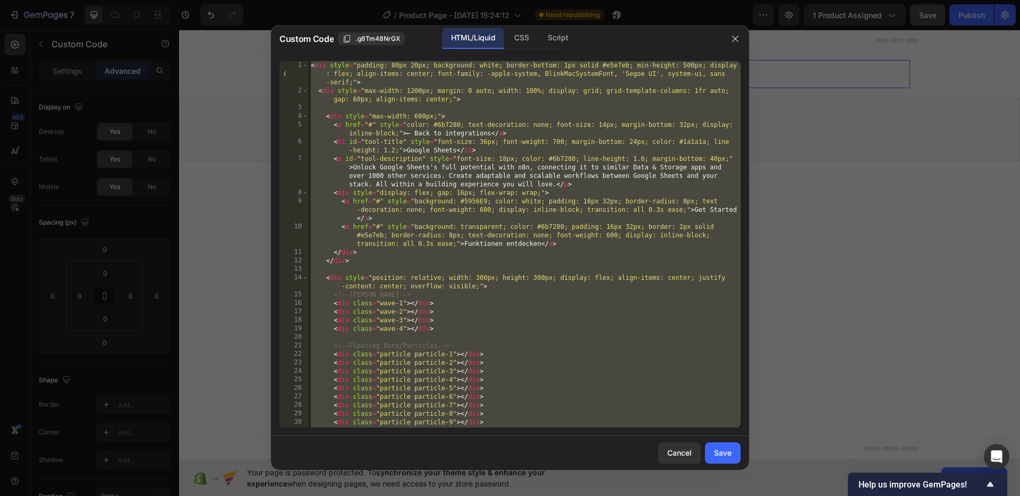
click at [553, 108] on div "< div style = "padding: 80px 20px; background: white; border-bottom: 1px solid …" at bounding box center [525, 261] width 432 height 400
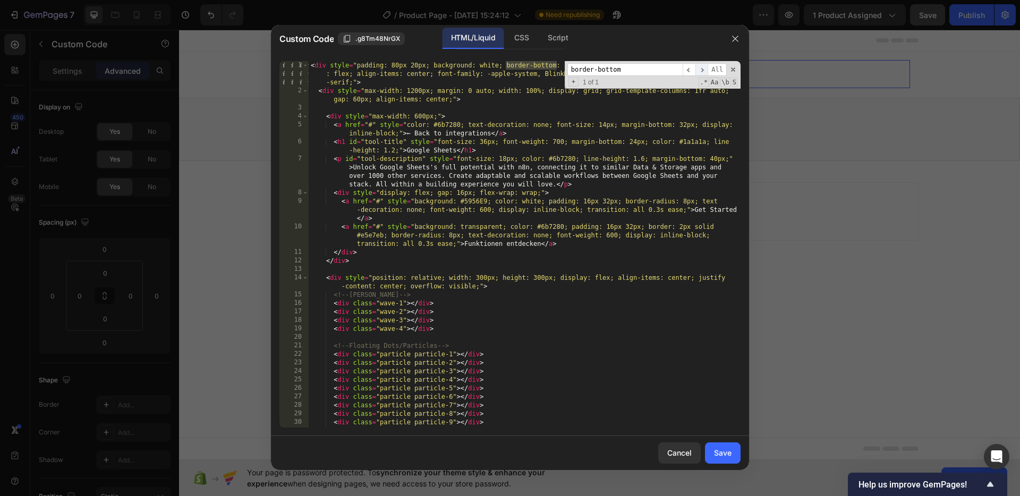
type input "border-bottom"
click at [702, 72] on span "​" at bounding box center [701, 69] width 13 height 13
